Goal: Unclear: Browse casually

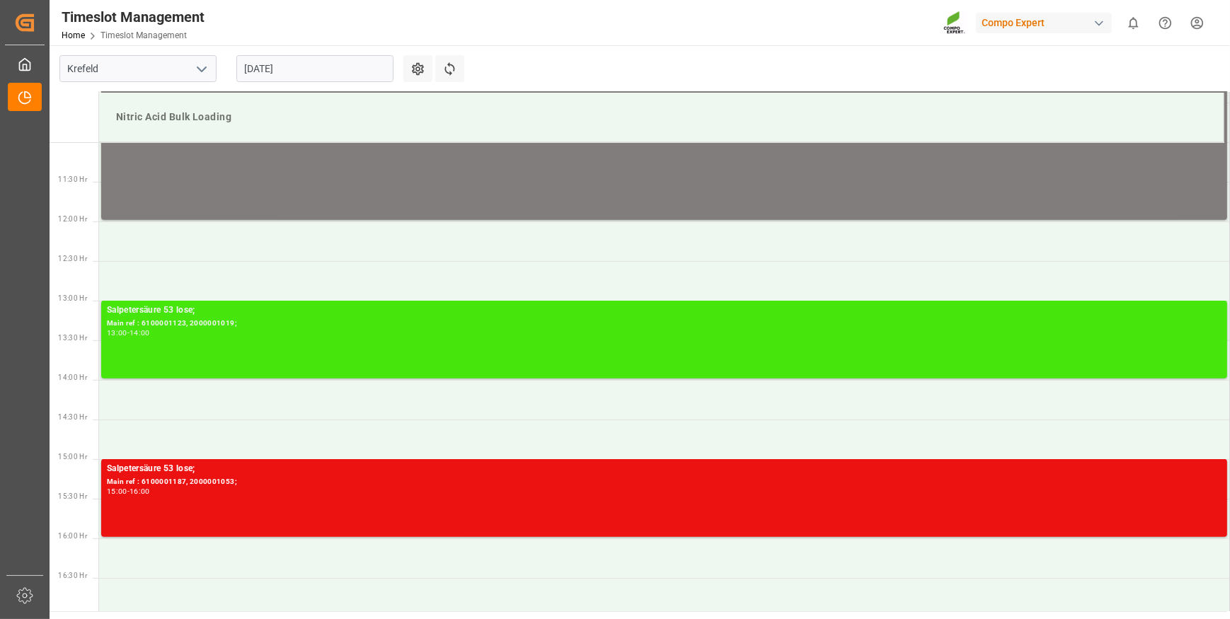
scroll to position [882, 0]
